Goal: Information Seeking & Learning: Learn about a topic

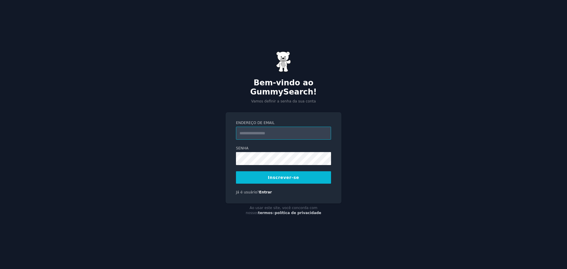
click at [266, 127] on input "Endereço de email" at bounding box center [283, 133] width 95 height 13
type input "**********"
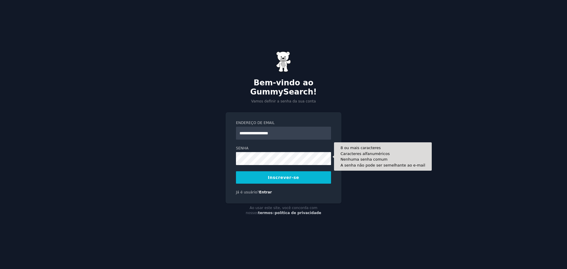
type input "**********"
click at [236, 171] on button "Inscrever-se" at bounding box center [283, 177] width 95 height 12
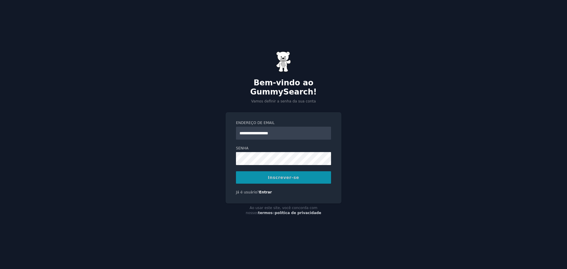
click at [294, 173] on div "Inscrever-se" at bounding box center [283, 177] width 95 height 12
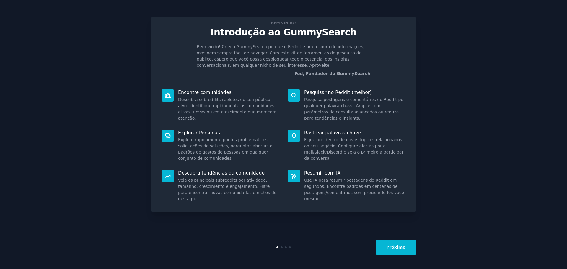
click at [394, 247] on font "Próximo" at bounding box center [396, 247] width 19 height 5
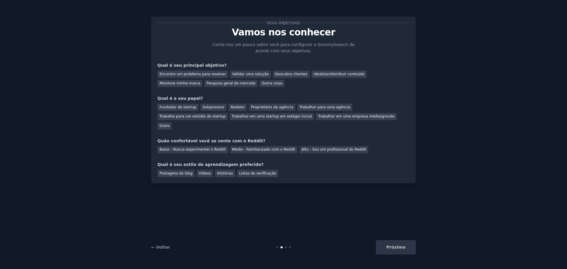
click at [395, 247] on div "Próximo" at bounding box center [372, 247] width 88 height 14
click at [293, 80] on div "Encontre um problema para resolver Validar uma solução Descubra clientes Ideali…" at bounding box center [284, 78] width 252 height 19
click at [284, 73] on font "Descubra clientes" at bounding box center [291, 74] width 33 height 4
click at [233, 74] on font "Validar uma solução" at bounding box center [250, 74] width 37 height 4
click at [183, 75] on font "Encontre um problema para resolver" at bounding box center [193, 74] width 67 height 4
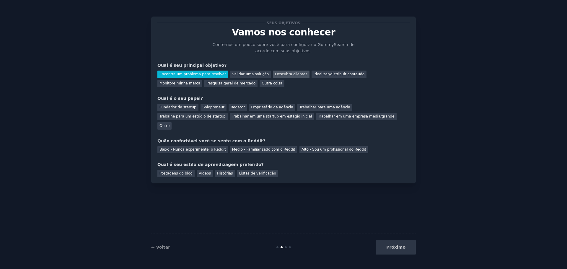
click at [282, 77] on div "Descubra clientes" at bounding box center [291, 74] width 37 height 7
click at [182, 109] on font "Fundador de startup" at bounding box center [178, 107] width 37 height 4
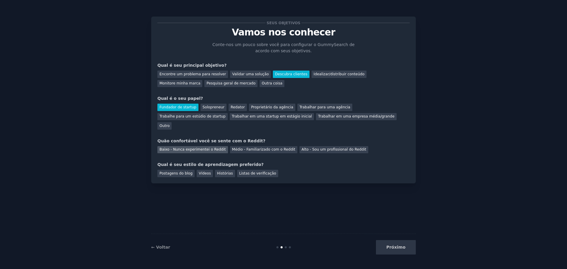
click at [210, 147] on font "Baixo - Nunca experimentei o Reddit" at bounding box center [193, 149] width 67 height 4
click at [203, 171] on font "Vídeos" at bounding box center [205, 173] width 12 height 4
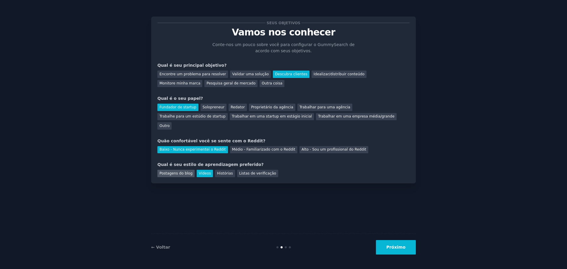
click at [181, 171] on font "Postagens do blog" at bounding box center [176, 173] width 33 height 4
click at [243, 168] on div "Postagens do blog Vídeos Histórias Listas de verificação" at bounding box center [284, 172] width 252 height 9
drag, startPoint x: 229, startPoint y: 162, endPoint x: 226, endPoint y: 162, distance: 3.3
click at [228, 168] on div "Postagens do blog Vídeos Histórias Listas de verificação" at bounding box center [284, 172] width 252 height 9
click at [223, 171] on font "Histórias" at bounding box center [225, 173] width 16 height 4
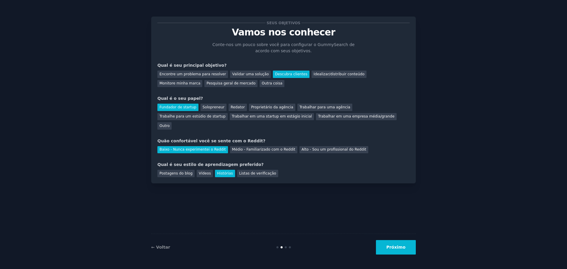
click at [396, 239] on div "← Voltar Próximo" at bounding box center [283, 247] width 265 height 27
drag, startPoint x: 395, startPoint y: 256, endPoint x: 397, endPoint y: 246, distance: 10.2
click at [395, 256] on div "← Voltar Próximo" at bounding box center [283, 247] width 265 height 27
click at [397, 246] on font "Próximo" at bounding box center [396, 247] width 19 height 5
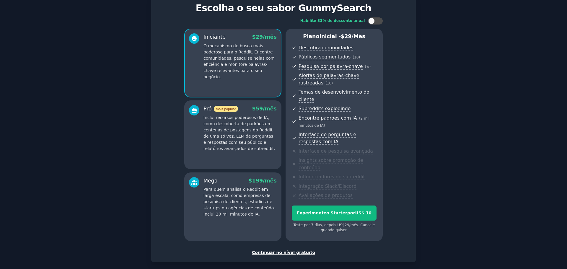
scroll to position [45, 0]
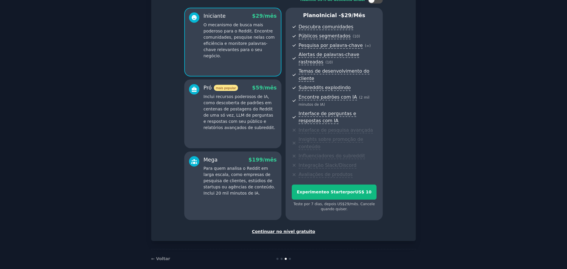
click at [291, 229] on div "Continuar no nível gratuito" at bounding box center [284, 232] width 252 height 6
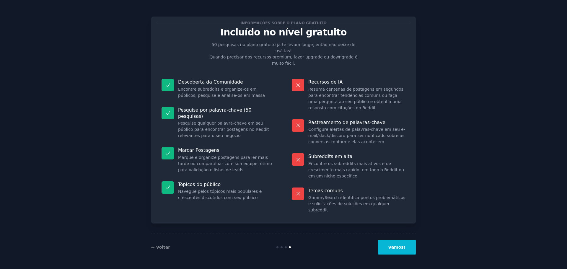
click at [408, 249] on button "Vamos!" at bounding box center [397, 247] width 38 height 14
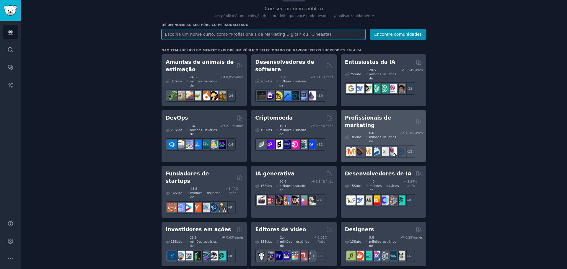
scroll to position [59, 0]
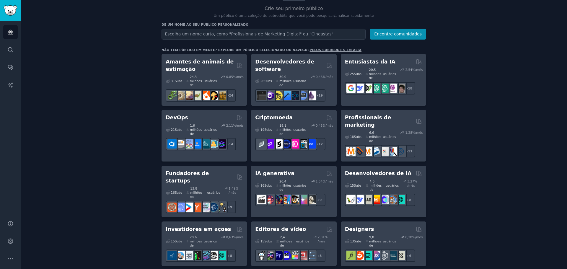
click at [286, 116] on div "Criptomoeda" at bounding box center [293, 117] width 77 height 7
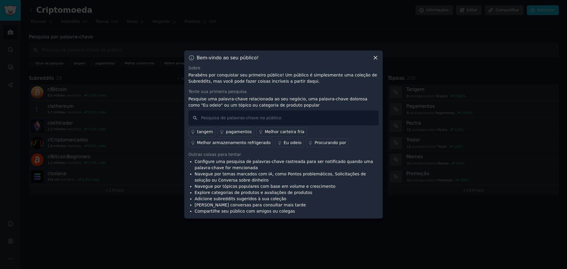
click at [284, 132] on font "Melhor carteira fria" at bounding box center [285, 131] width 40 height 5
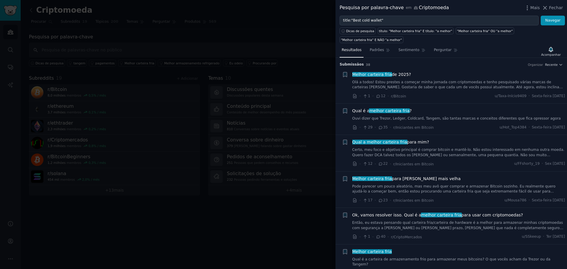
click at [289, 48] on div at bounding box center [283, 134] width 567 height 269
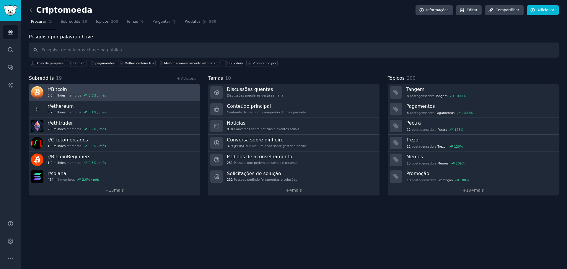
click at [89, 87] on h3 "r/ Bitcoin" at bounding box center [77, 89] width 59 height 6
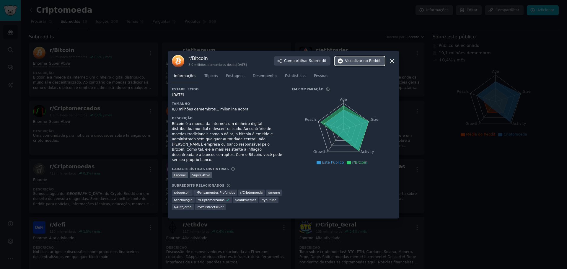
click at [366, 63] on font "no Reddit" at bounding box center [372, 61] width 17 height 4
click at [121, 127] on div at bounding box center [283, 134] width 567 height 269
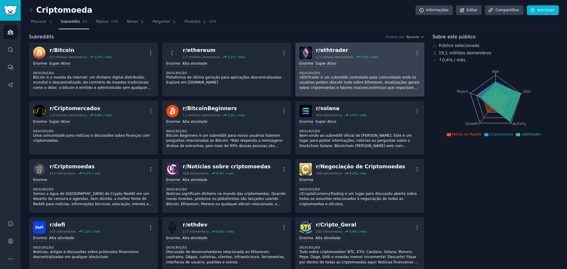
click at [356, 59] on div "Enorme Super Ativo Descrição r/EthTrader é um subreddit controlado pela comunid…" at bounding box center [360, 75] width 121 height 33
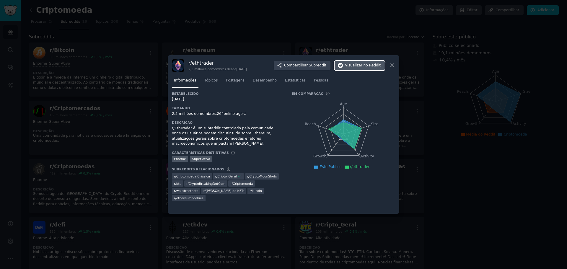
click at [361, 64] on font "Visualizar" at bounding box center [353, 65] width 17 height 4
click at [121, 147] on div at bounding box center [283, 134] width 567 height 269
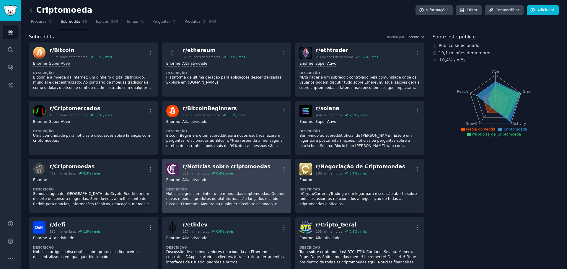
click at [250, 200] on font "Notícias significam dinheiro no mundo das criptomoedas. Quando novas moedas, pr…" at bounding box center [225, 204] width 119 height 25
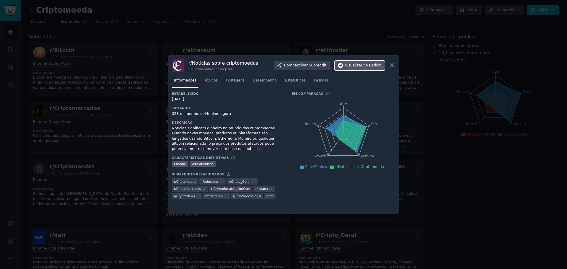
click at [367, 65] on font "no Reddit" at bounding box center [372, 65] width 17 height 4
click at [498, 172] on div at bounding box center [283, 134] width 567 height 269
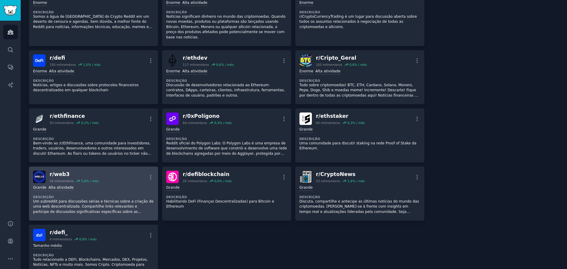
scroll to position [207, 0]
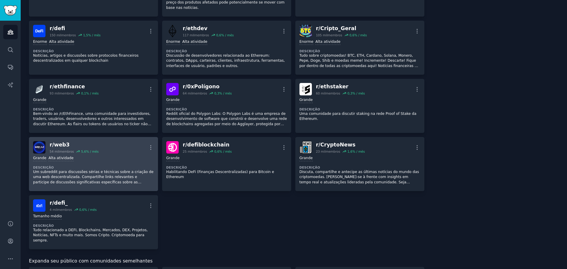
click at [117, 158] on div "Grande Alta atividade Descrição Um subreddit para discussões sérias e técnicas …" at bounding box center [93, 170] width 121 height 33
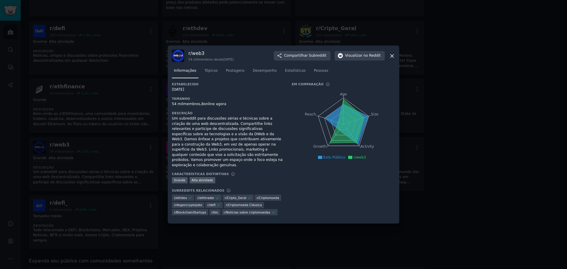
click at [429, 79] on div at bounding box center [283, 134] width 567 height 269
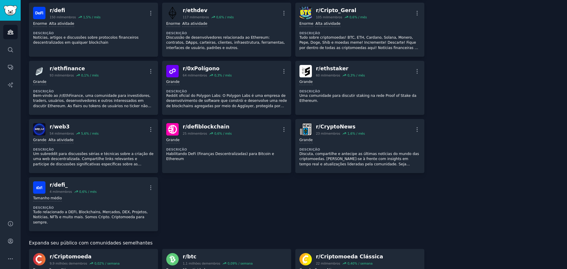
scroll to position [325, 0]
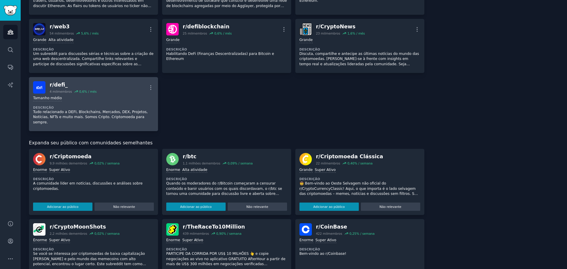
click at [98, 96] on div "Tamanho médio" at bounding box center [93, 99] width 121 height 6
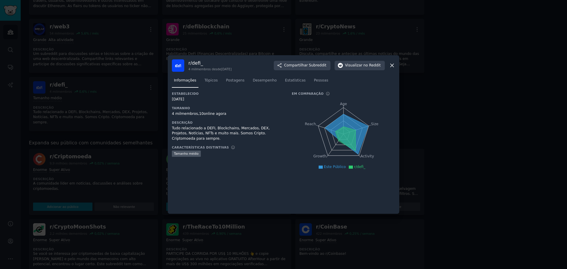
click at [480, 97] on div at bounding box center [283, 134] width 567 height 269
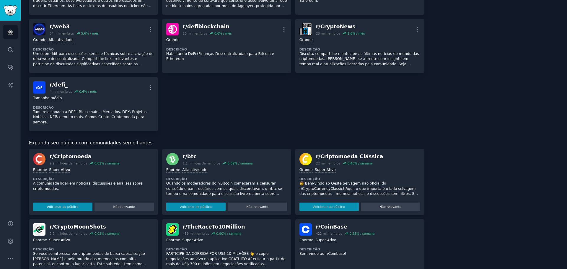
click at [88, 166] on div "Enorme Super Ativo Descrição A comunidade líder em notícias, discussões e análi…" at bounding box center [93, 189] width 121 height 46
click at [72, 201] on div "Adicionar ao público Não relevante" at bounding box center [93, 206] width 121 height 10
click at [71, 205] on font "Adicionar ao público" at bounding box center [63, 207] width 32 height 4
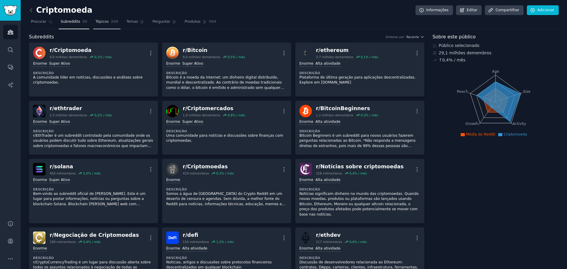
click at [96, 25] on link "Tópicos 200" at bounding box center [106, 23] width 27 height 12
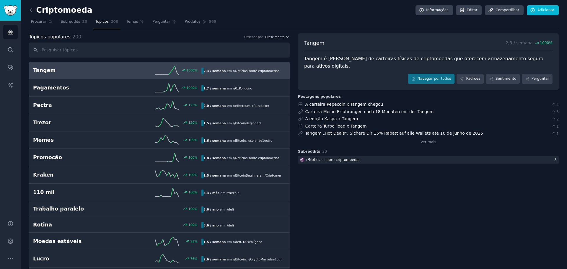
click at [357, 102] on font "A carteira Pepecoin x Tangem chegou" at bounding box center [345, 104] width 78 height 5
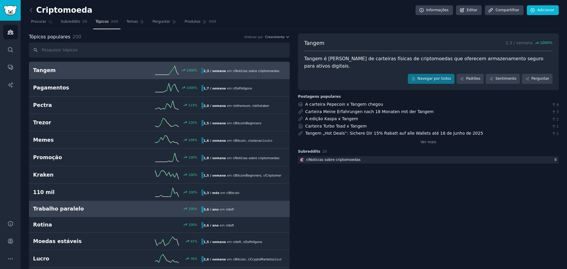
scroll to position [30, 0]
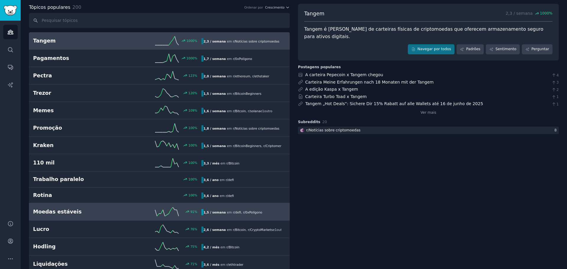
click at [87, 211] on h2 "Moedas estáveis" at bounding box center [75, 211] width 84 height 7
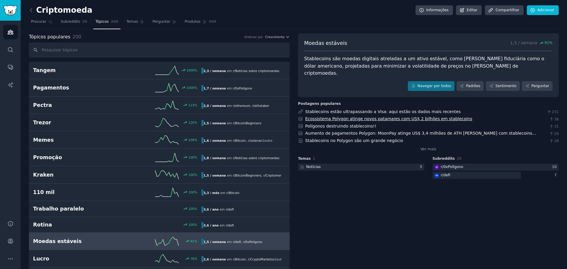
click at [342, 116] on font "Ecossistema Polygon atinge novos patamares com US$ 2 bilhões em stablecoins" at bounding box center [389, 118] width 167 height 5
click at [67, 23] on font "Subreddits" at bounding box center [71, 22] width 20 height 4
